Goal: Navigation & Orientation: Go to known website

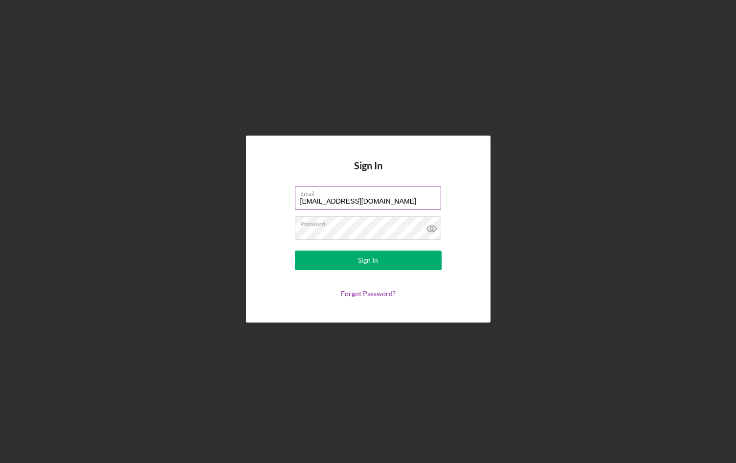
click at [384, 199] on input "[EMAIL_ADDRESS][DOMAIN_NAME]" at bounding box center [368, 197] width 146 height 23
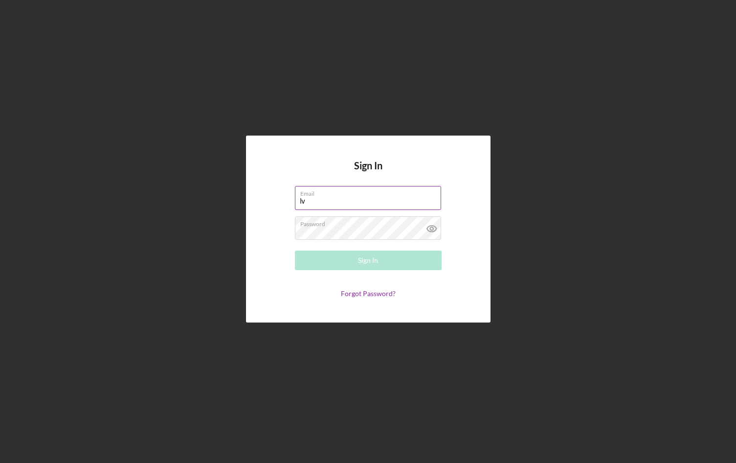
type input "l"
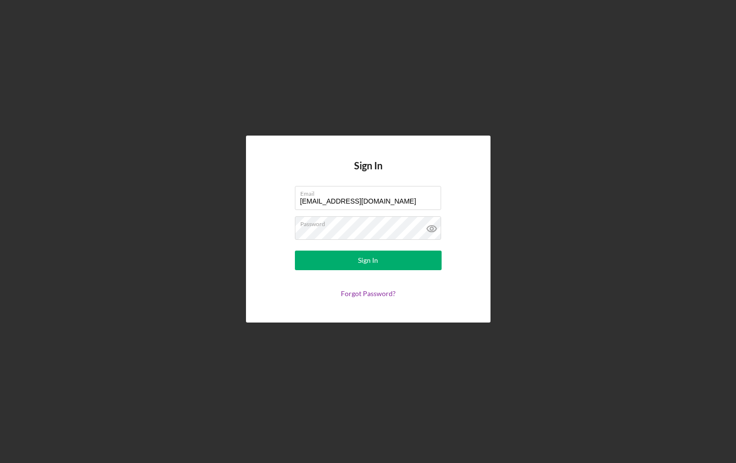
type input "[EMAIL_ADDRESS][DOMAIN_NAME]"
click at [623, 319] on div "Sign In Email [EMAIL_ADDRESS][DOMAIN_NAME] Password Sign In Forgot Password?" at bounding box center [368, 229] width 726 height 458
click at [339, 227] on label "Password" at bounding box center [370, 222] width 141 height 11
click at [616, 332] on div "Sign In Email [EMAIL_ADDRESS][DOMAIN_NAME] Password Sign In Forgot Password?" at bounding box center [368, 229] width 726 height 458
click at [344, 263] on button "Sign In" at bounding box center [368, 260] width 147 height 20
